Goal: Transaction & Acquisition: Purchase product/service

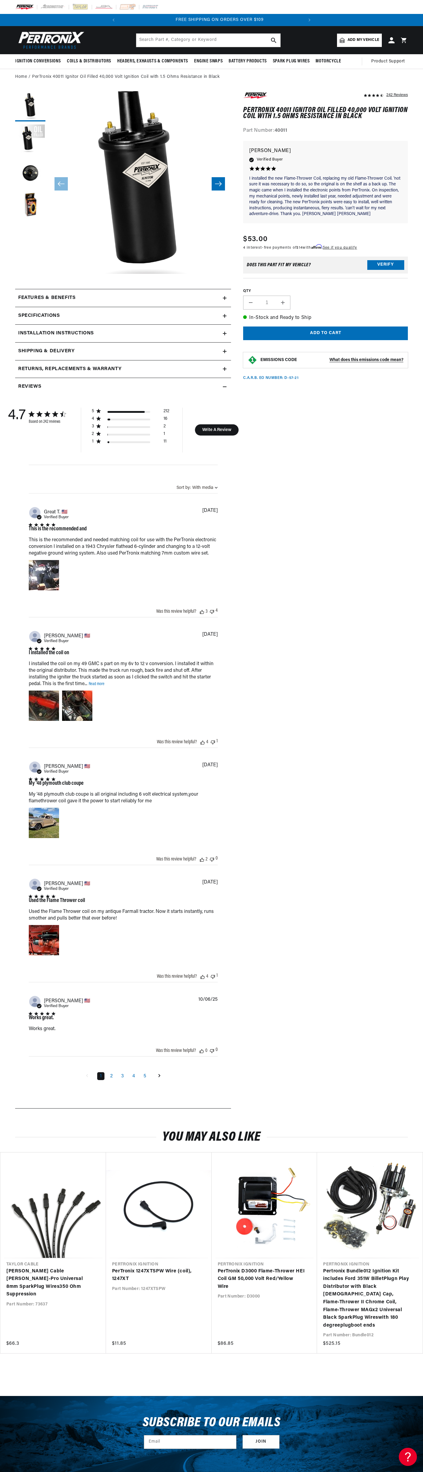
scroll to position [0, 184]
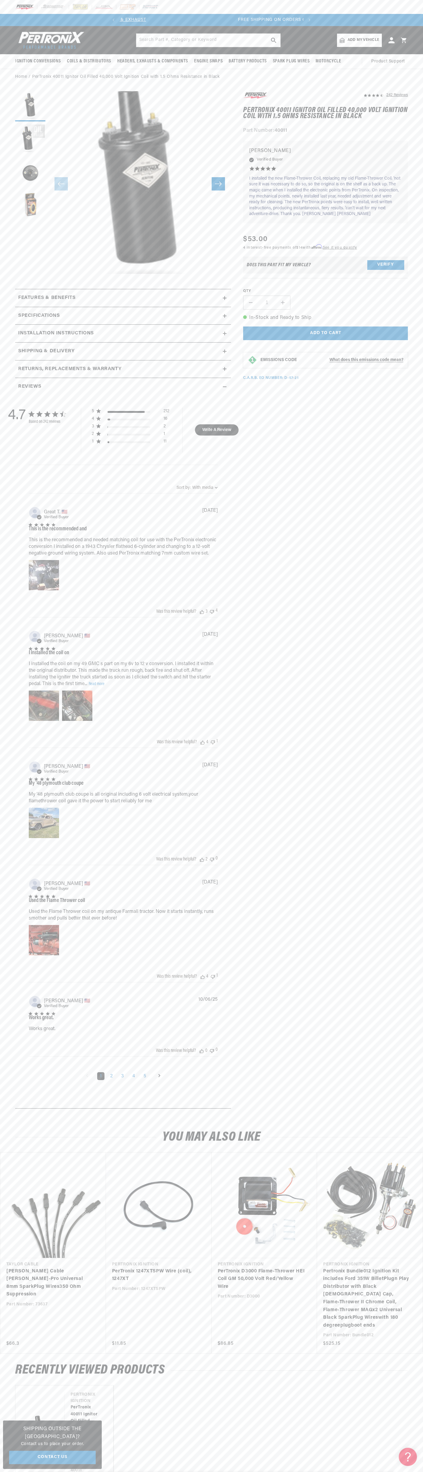
scroll to position [0, 184]
click at [101, 14] on slideshow-component "SHOP BEST SELLING IGNITION & EXHAUST FREE SHIPPING ON ORDERS OVER $109" at bounding box center [211, 20] width 423 height 12
click at [414, 398] on section "242 Reviews" at bounding box center [211, 601] width 423 height 1033
click at [420, 1472] on html "Skip to content Your cart Your cart is empty Get the right parts the first time…" at bounding box center [211, 736] width 423 height 1472
click at [17, 310] on summary "Specifications" at bounding box center [123, 316] width 216 height 18
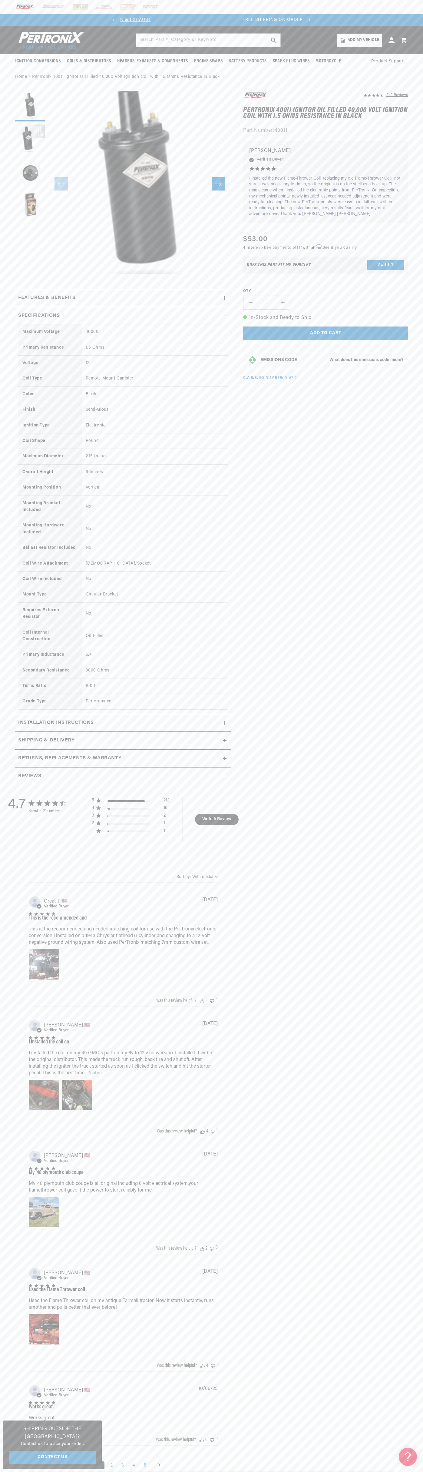
scroll to position [0, 0]
